Goal: Task Accomplishment & Management: Manage account settings

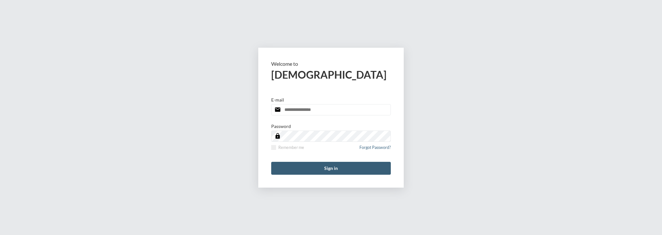
type input "**********"
drag, startPoint x: 0, startPoint y: 0, endPoint x: 282, endPoint y: 168, distance: 328.1
click at [282, 168] on button "Sign in" at bounding box center [331, 168] width 120 height 13
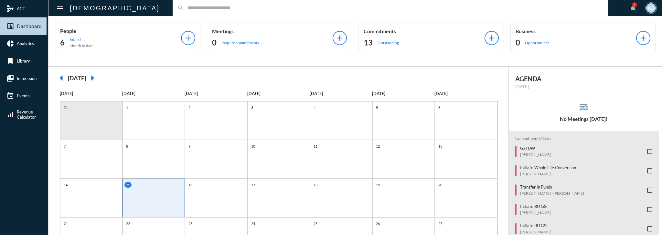
click at [391, 51] on div "Commitments 13 Outstanding add" at bounding box center [430, 38] width 145 height 31
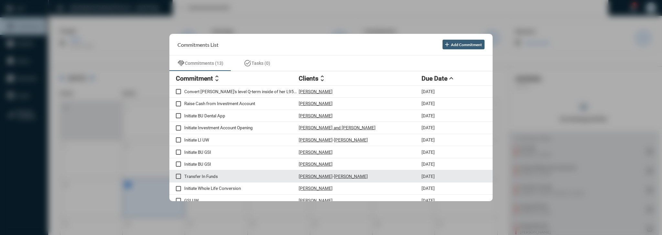
scroll to position [42, 0]
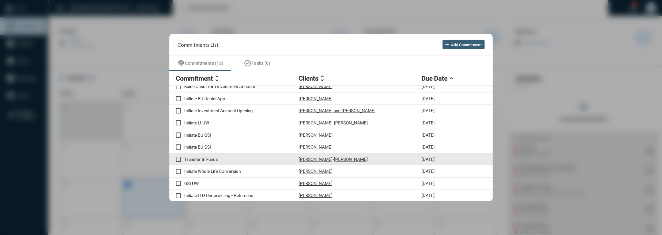
click at [212, 158] on p "Transfer In Funds" at bounding box center [241, 159] width 114 height 5
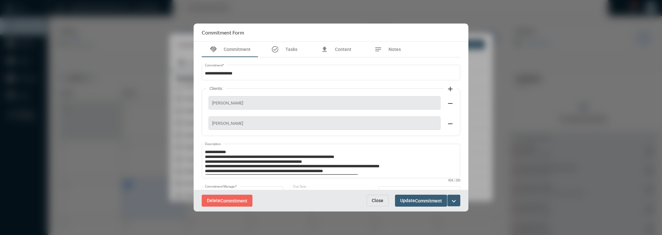
click at [372, 200] on span "Close" at bounding box center [377, 200] width 12 height 5
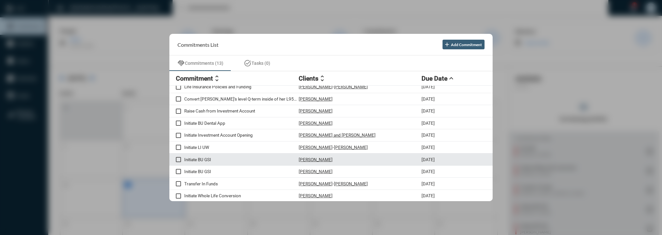
scroll to position [0, 0]
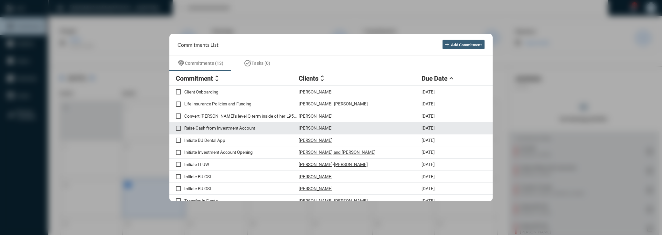
click at [380, 130] on div "[PERSON_NAME]" at bounding box center [359, 128] width 123 height 5
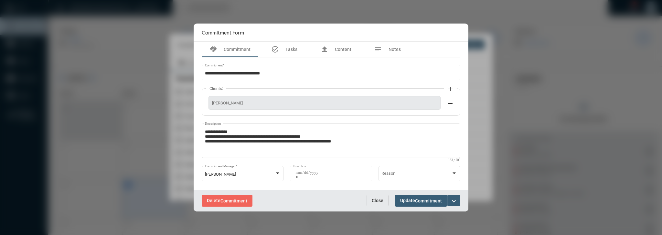
click at [382, 202] on span "Close" at bounding box center [377, 200] width 12 height 5
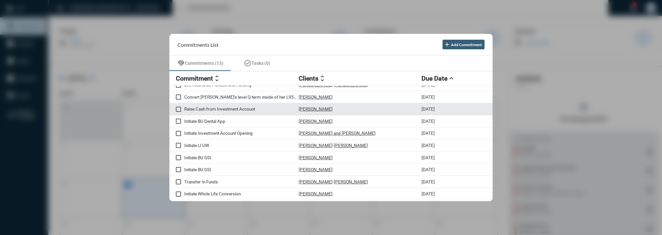
scroll to position [42, 0]
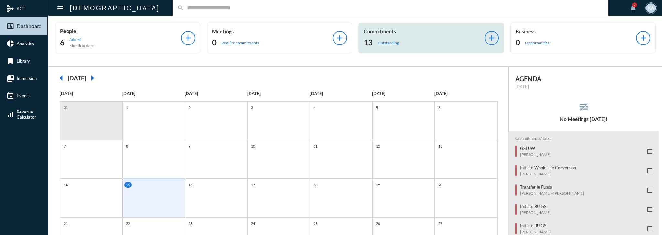
click at [399, 40] on div "13 Outstanding" at bounding box center [423, 42] width 121 height 10
